Goal: Task Accomplishment & Management: Complete application form

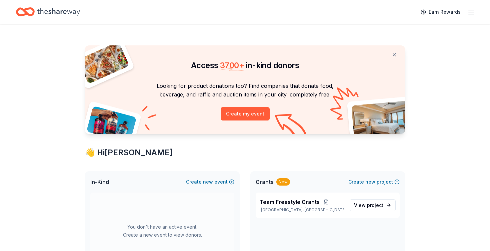
click at [471, 14] on icon "button" at bounding box center [471, 12] width 8 height 8
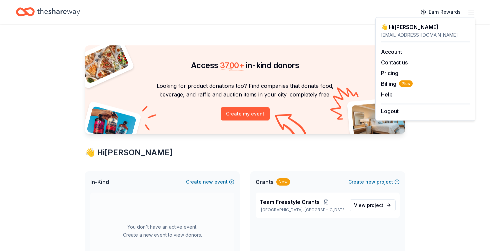
click at [360, 157] on div "👋 Hi [PERSON_NAME]" at bounding box center [245, 152] width 320 height 11
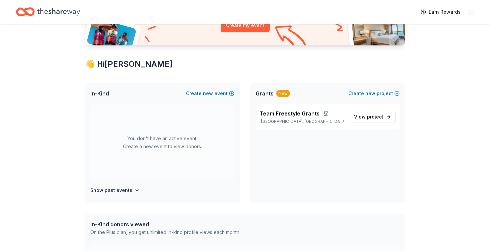
scroll to position [94, 0]
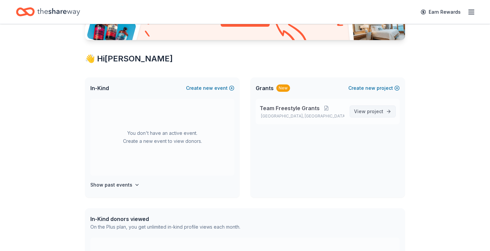
click at [370, 112] on span "project" at bounding box center [375, 111] width 16 height 6
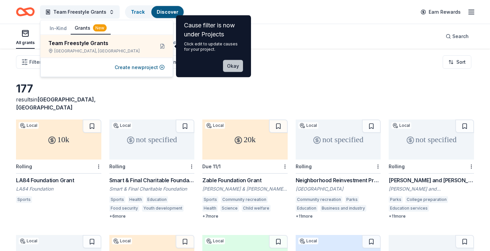
click at [236, 69] on button "Okay" at bounding box center [233, 66] width 20 height 12
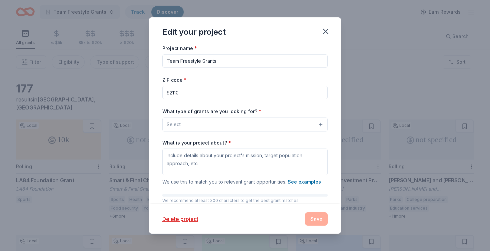
click at [257, 125] on button "Select" at bounding box center [244, 124] width 165 height 14
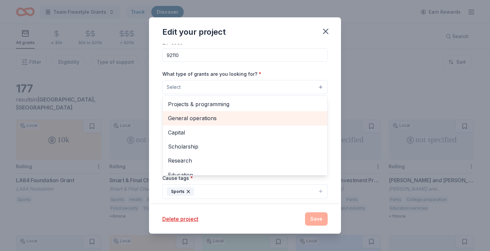
click at [235, 117] on span "General operations" at bounding box center [245, 118] width 154 height 9
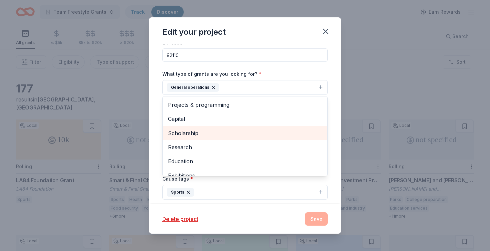
click at [237, 133] on span "Scholarship" at bounding box center [245, 133] width 154 height 9
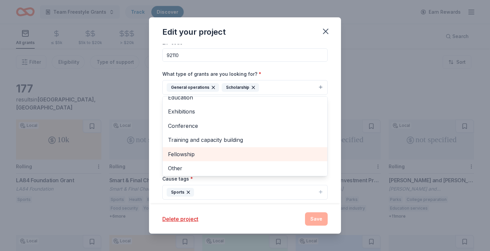
scroll to position [49, 0]
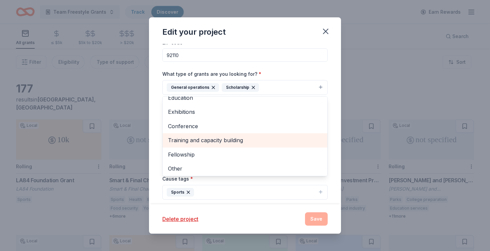
click at [268, 139] on span "Training and capacity building" at bounding box center [245, 140] width 154 height 9
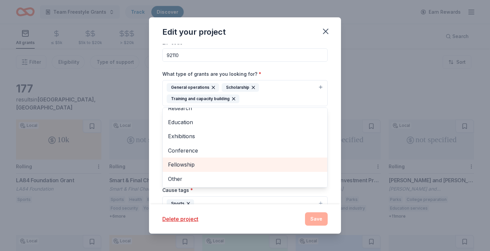
scroll to position [35, 0]
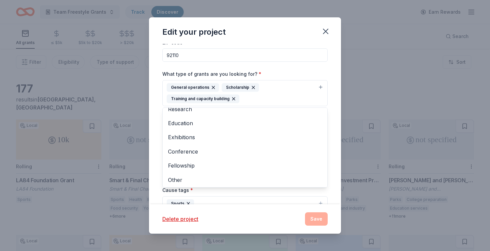
click at [312, 210] on div "Edit your project Project name * Team Freestyle Grants ZIP code * 92110 What ty…" at bounding box center [245, 125] width 192 height 216
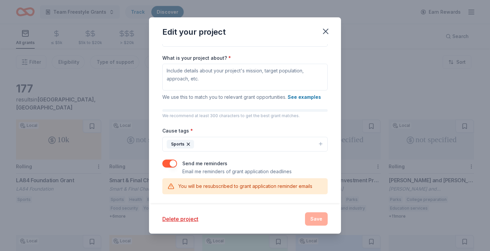
scroll to position [96, 0]
click at [316, 221] on div "Delete project Save" at bounding box center [244, 218] width 165 height 13
click at [316, 219] on div "Delete project Save" at bounding box center [244, 218] width 165 height 13
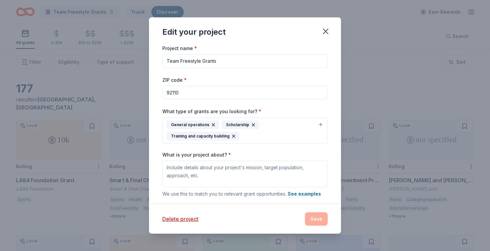
scroll to position [0, 0]
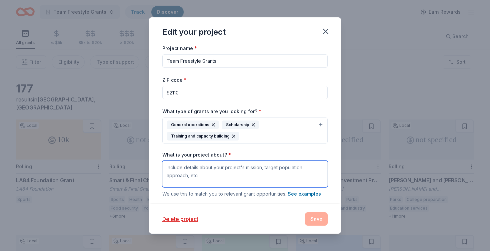
click at [252, 172] on textarea "What is your project about? *" at bounding box center [244, 173] width 165 height 27
click at [244, 174] on textarea "We are a foundation supporting the martial arts training and demonstration of" at bounding box center [244, 173] width 165 height 27
drag, startPoint x: 218, startPoint y: 175, endPoint x: 131, endPoint y: 155, distance: 88.9
click at [131, 155] on div "Edit your project Project name * Team Freestyle Grants ZIP code * 92110 What ty…" at bounding box center [245, 125] width 490 height 251
paste textarea "The mission of Team Freestyle is to develop the next generation of martial arts…"
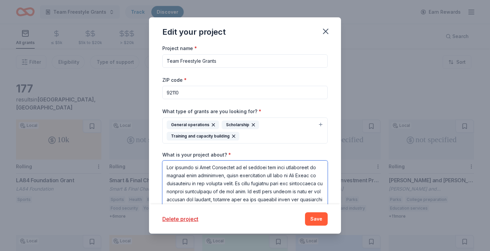
scroll to position [87, 0]
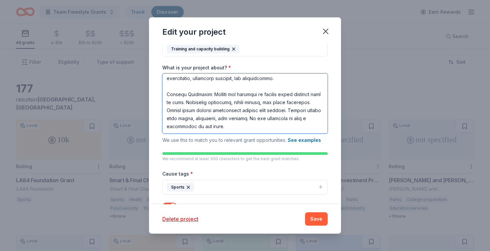
drag, startPoint x: 202, startPoint y: 130, endPoint x: 160, endPoint y: 94, distance: 55.4
click at [160, 94] on div "Project name * Team Freestyle Grants ZIP code * 92110 What type of grants are y…" at bounding box center [245, 124] width 192 height 160
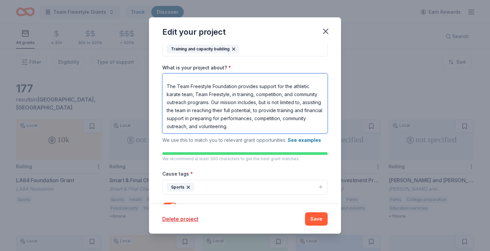
scroll to position [58, 0]
drag, startPoint x: 267, startPoint y: 130, endPoint x: 261, endPoint y: 129, distance: 6.9
click at [261, 129] on textarea "The mission of Team Freestyle is to develop the next generation of martial arts…" at bounding box center [244, 103] width 165 height 60
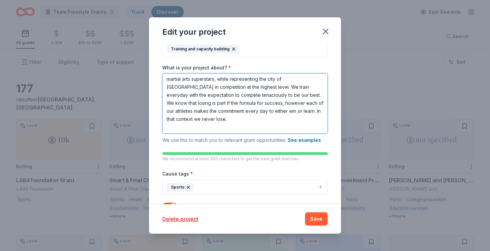
scroll to position [0, 0]
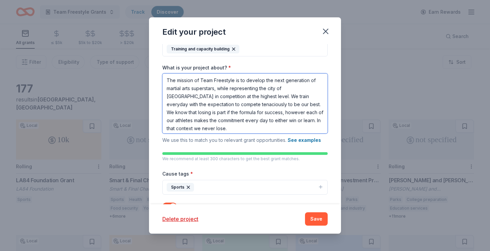
drag, startPoint x: 224, startPoint y: 98, endPoint x: 169, endPoint y: 53, distance: 71.5
click at [169, 53] on div "Project name * Team Freestyle Grants ZIP code * 92110 What type of grants are y…" at bounding box center [244, 97] width 165 height 280
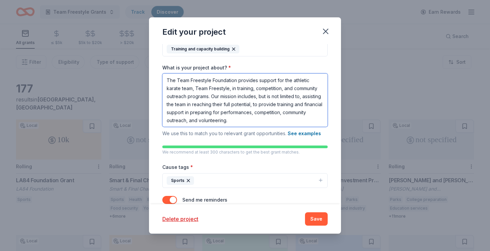
click at [275, 79] on textarea "The Team Freestyle Foundation provides support for the athletic karate team, Te…" at bounding box center [244, 99] width 165 height 53
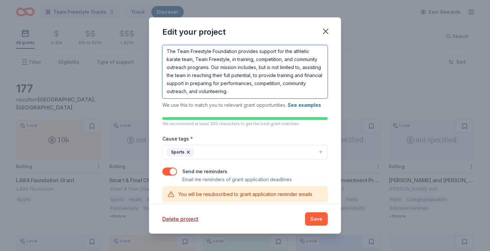
scroll to position [123, 0]
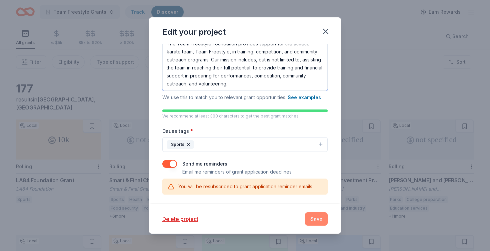
type textarea "The Team Freestyle Foundation provides support for the athletic karate team, Te…"
click at [315, 221] on button "Save" at bounding box center [316, 218] width 23 height 13
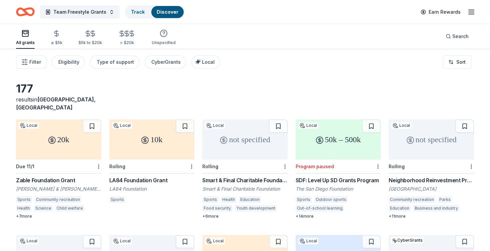
click at [78, 138] on div "20k" at bounding box center [58, 139] width 85 height 40
click at [165, 136] on div "10k" at bounding box center [151, 139] width 85 height 40
click at [420, 141] on div "not specified" at bounding box center [431, 139] width 85 height 40
click at [168, 141] on div "10k" at bounding box center [151, 139] width 85 height 40
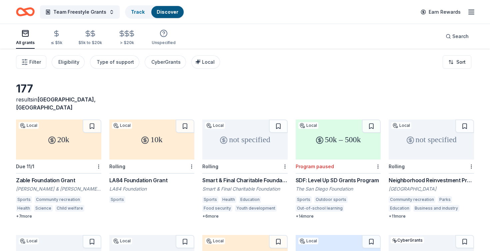
click at [171, 136] on div "10k" at bounding box center [151, 139] width 85 height 40
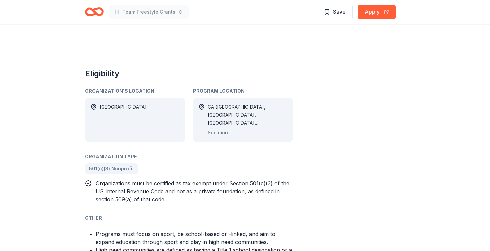
scroll to position [332, 0]
click at [221, 133] on button "See more" at bounding box center [219, 132] width 22 height 8
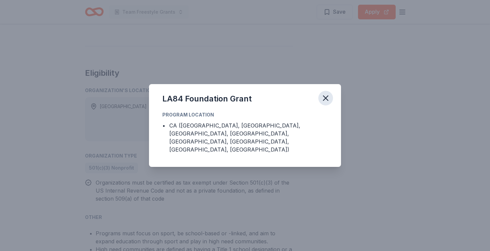
click at [329, 98] on icon "button" at bounding box center [325, 97] width 9 height 9
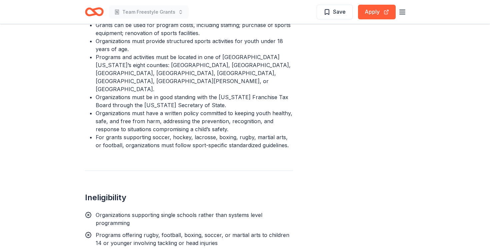
scroll to position [580, 0]
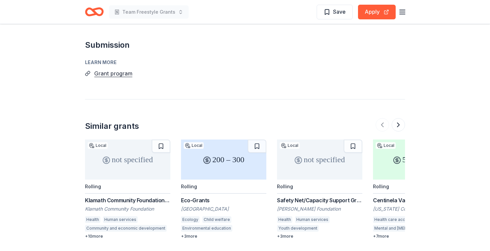
scroll to position [548, 0]
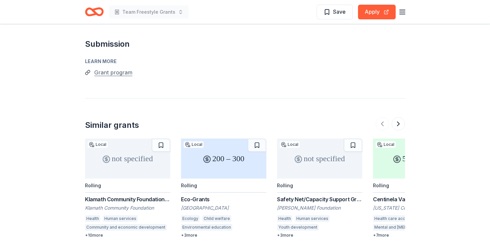
click at [126, 74] on button "Grant program" at bounding box center [113, 72] width 38 height 9
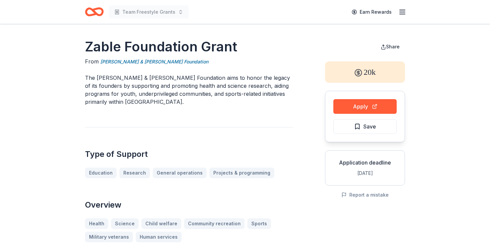
scroll to position [0, 0]
click at [358, 109] on button "Apply" at bounding box center [364, 106] width 63 height 15
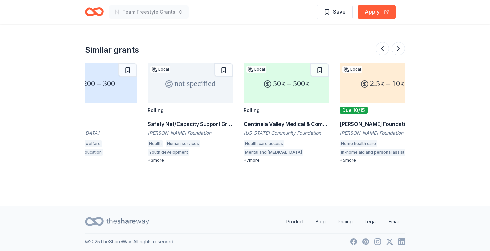
scroll to position [0, 160]
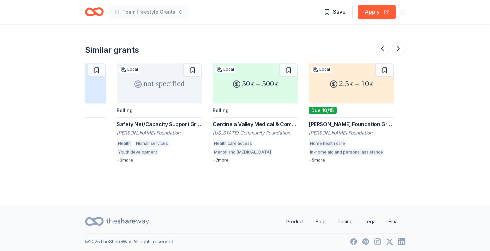
click at [172, 92] on div "not specified" at bounding box center [159, 83] width 85 height 40
click at [257, 96] on div "50k – 500k" at bounding box center [255, 83] width 85 height 40
click at [347, 93] on div "2.5k – 10k" at bounding box center [351, 83] width 85 height 40
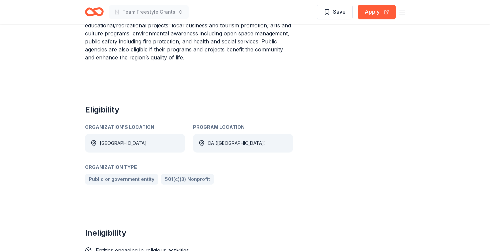
scroll to position [289, 0]
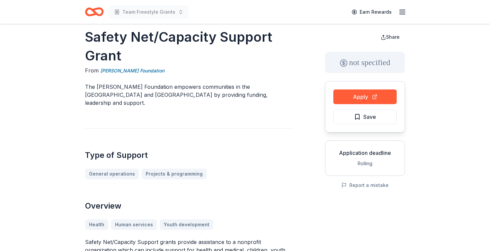
scroll to position [11, 0]
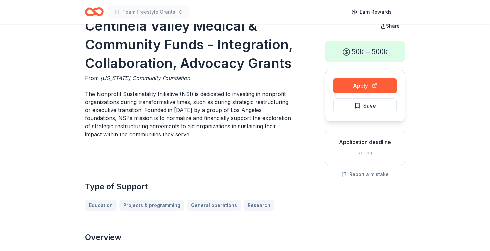
scroll to position [26, 0]
